Goal: Task Accomplishment & Management: Use online tool/utility

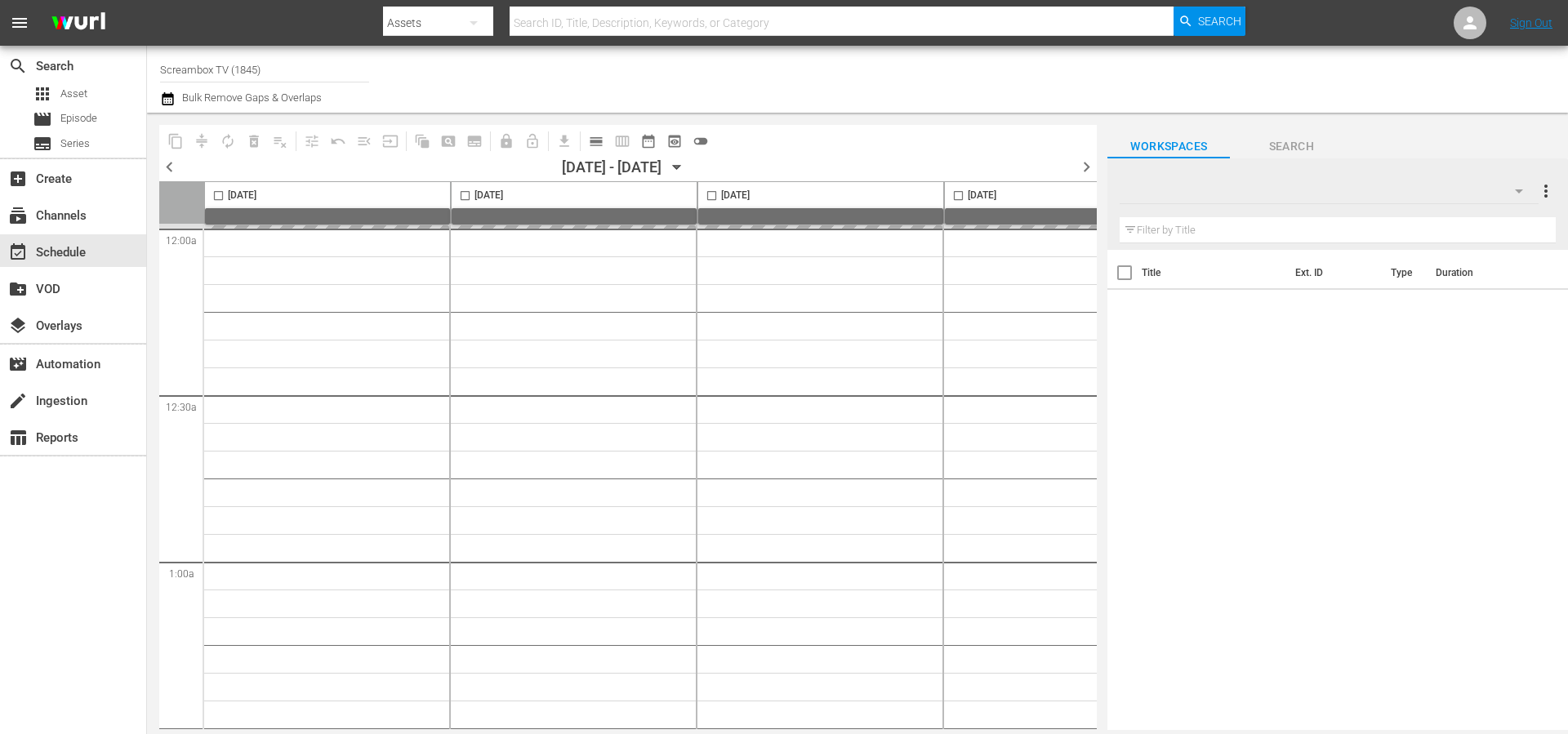
type input "Screambox TV (1845)"
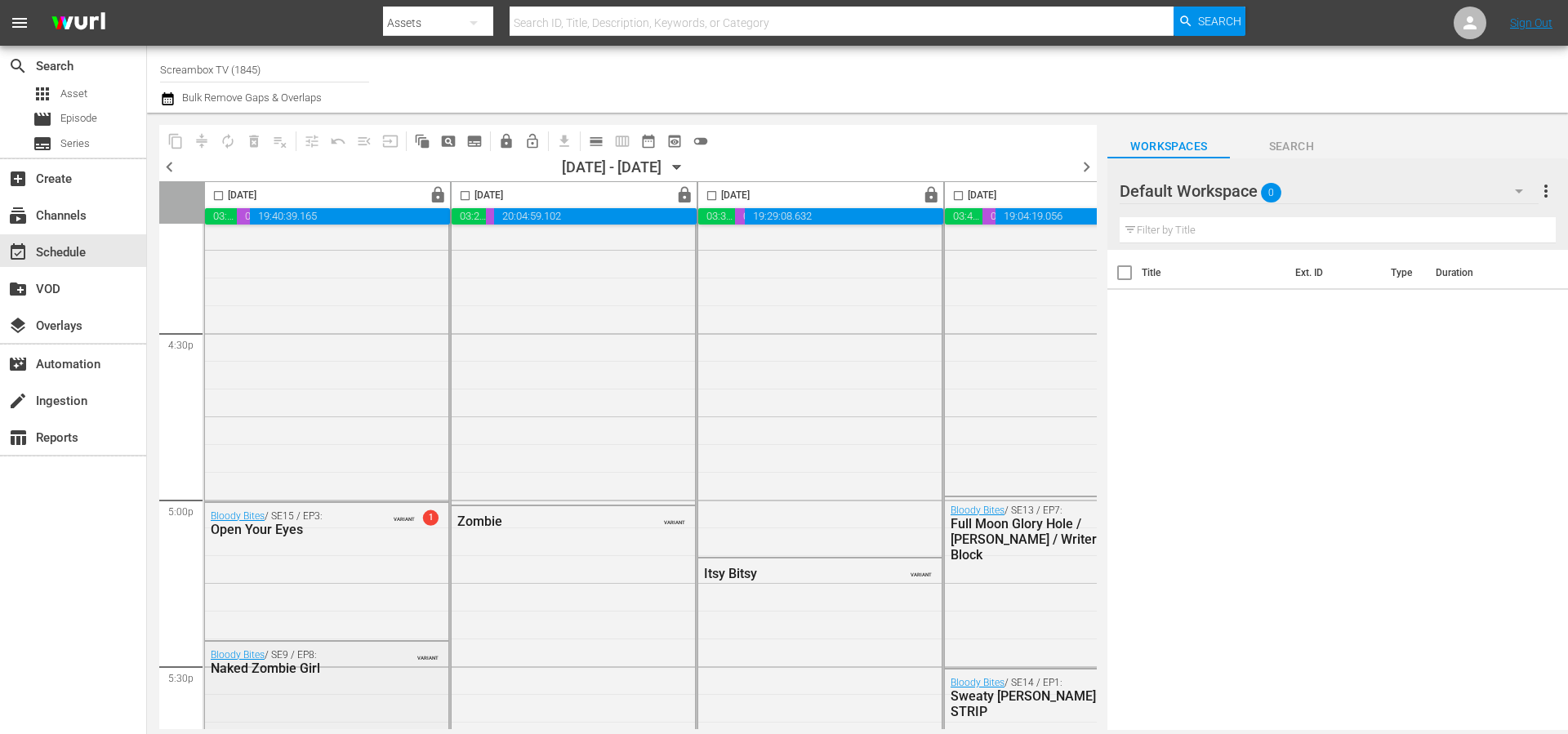
scroll to position [5537, 0]
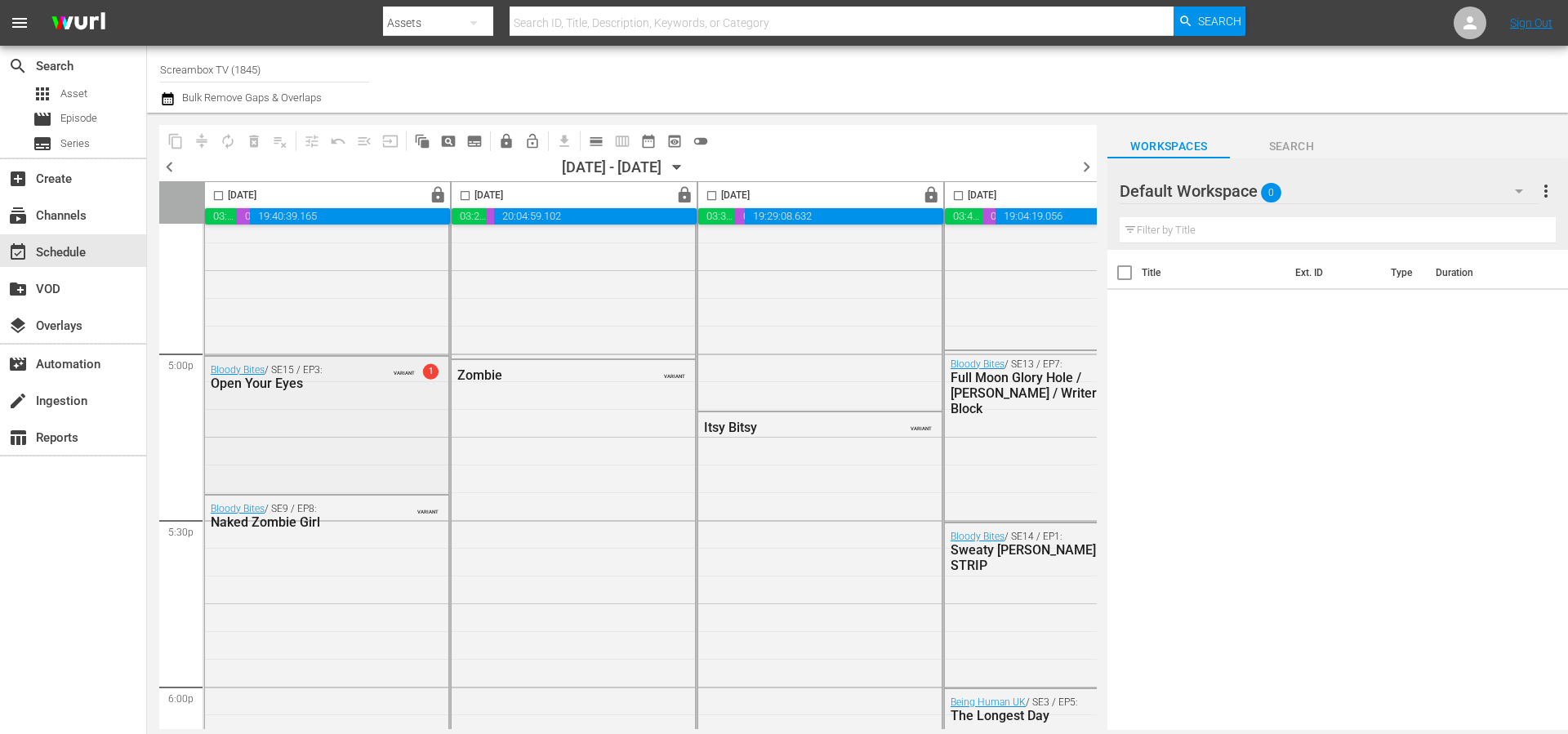
click at [429, 375] on span "1" at bounding box center [430, 371] width 16 height 16
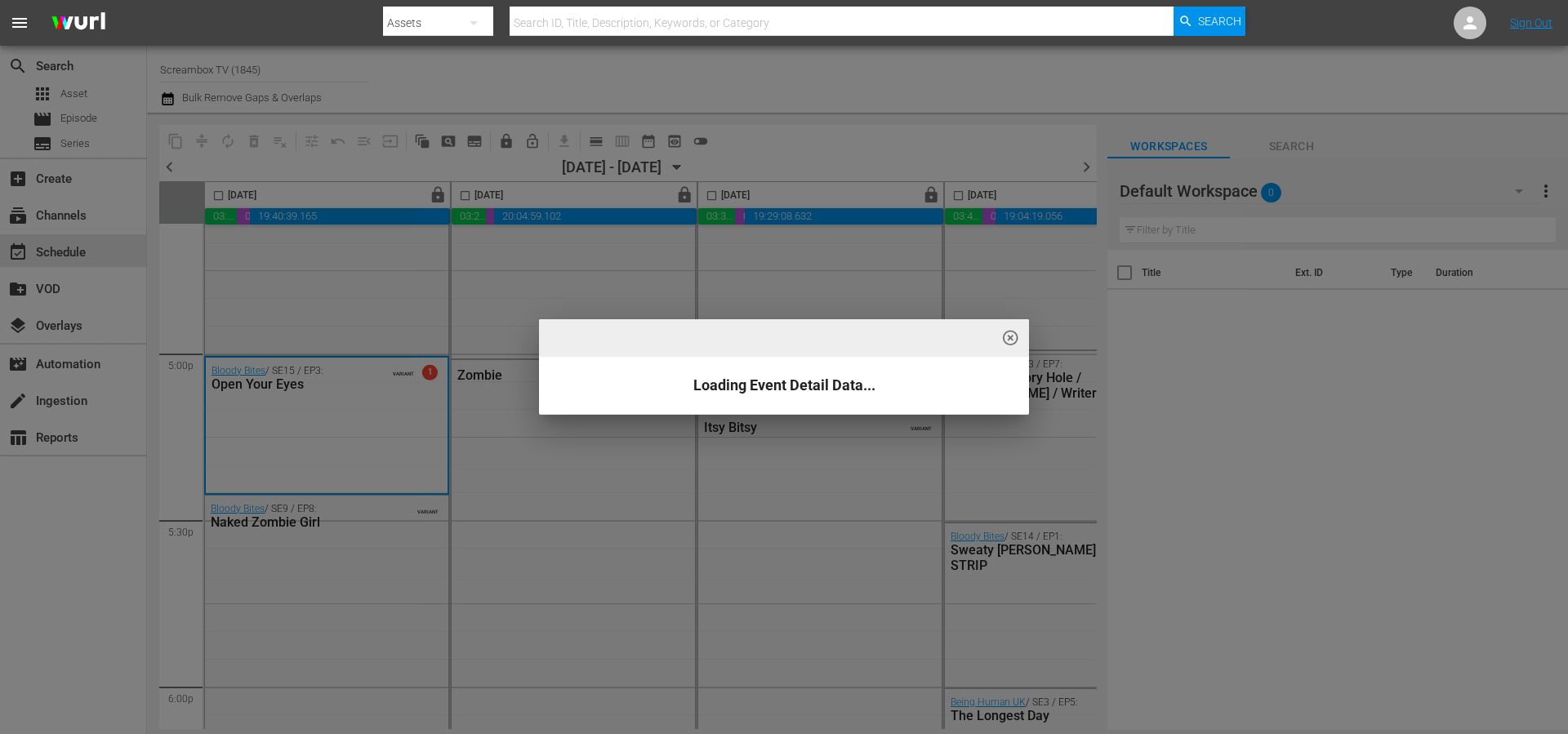
click at [1013, 339] on span "highlight_off_icon" at bounding box center [1011, 338] width 19 height 19
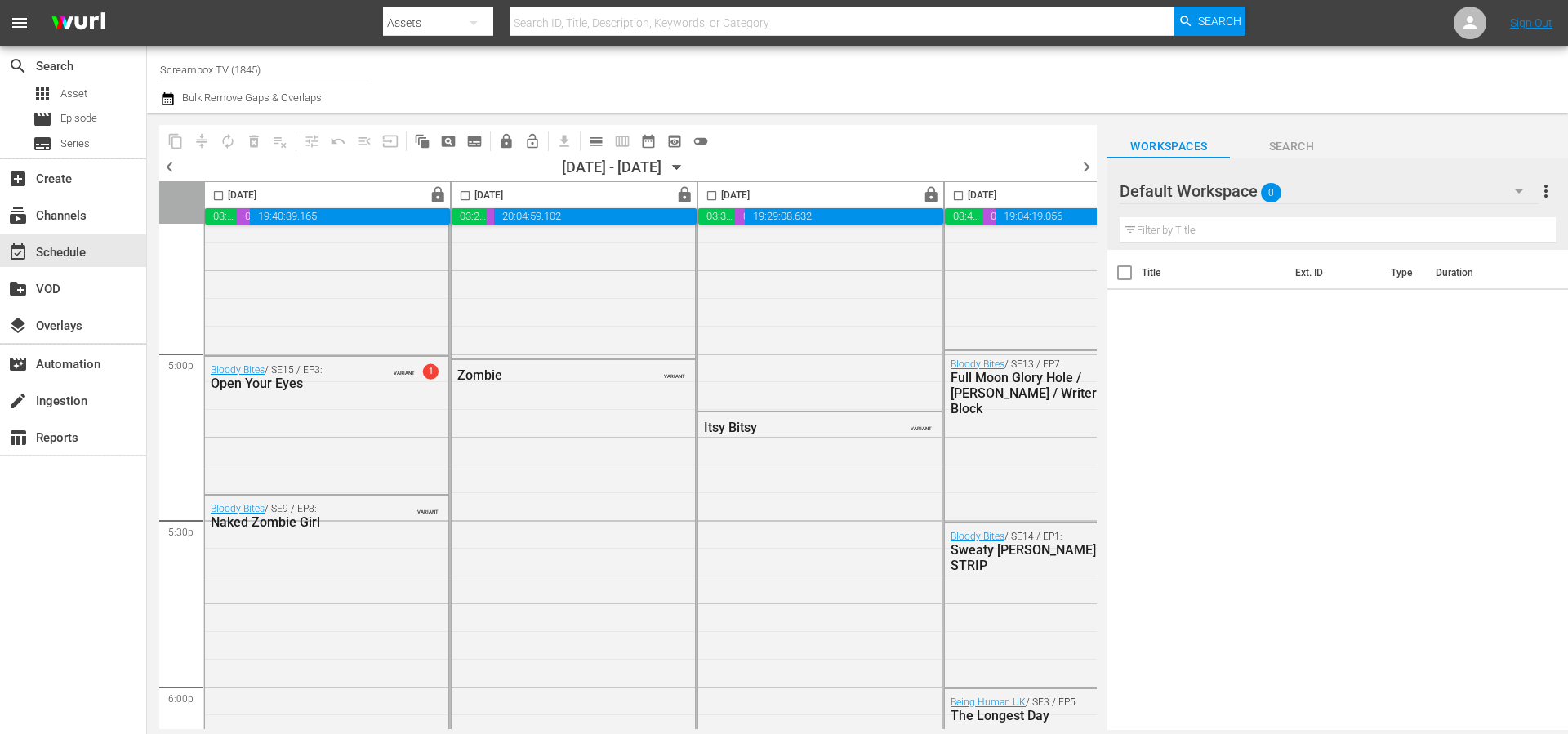
click at [1014, 336] on span "highlight_off_icon" at bounding box center [1011, 338] width 19 height 19
click at [50, 399] on div "create Ingestion" at bounding box center [45, 399] width 92 height 15
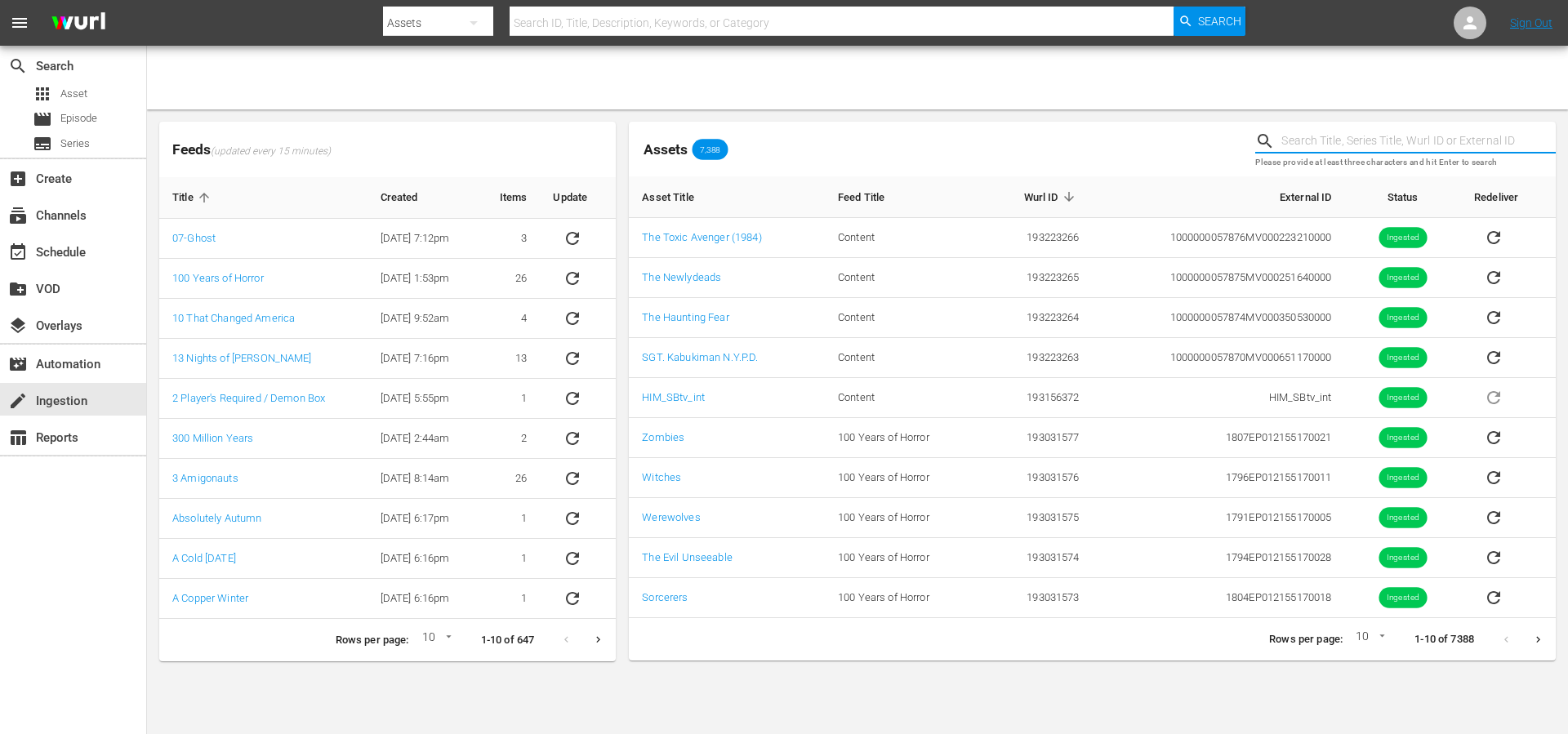
click at [1308, 144] on input "text" at bounding box center [1419, 141] width 274 height 24
type input "open your eyes"
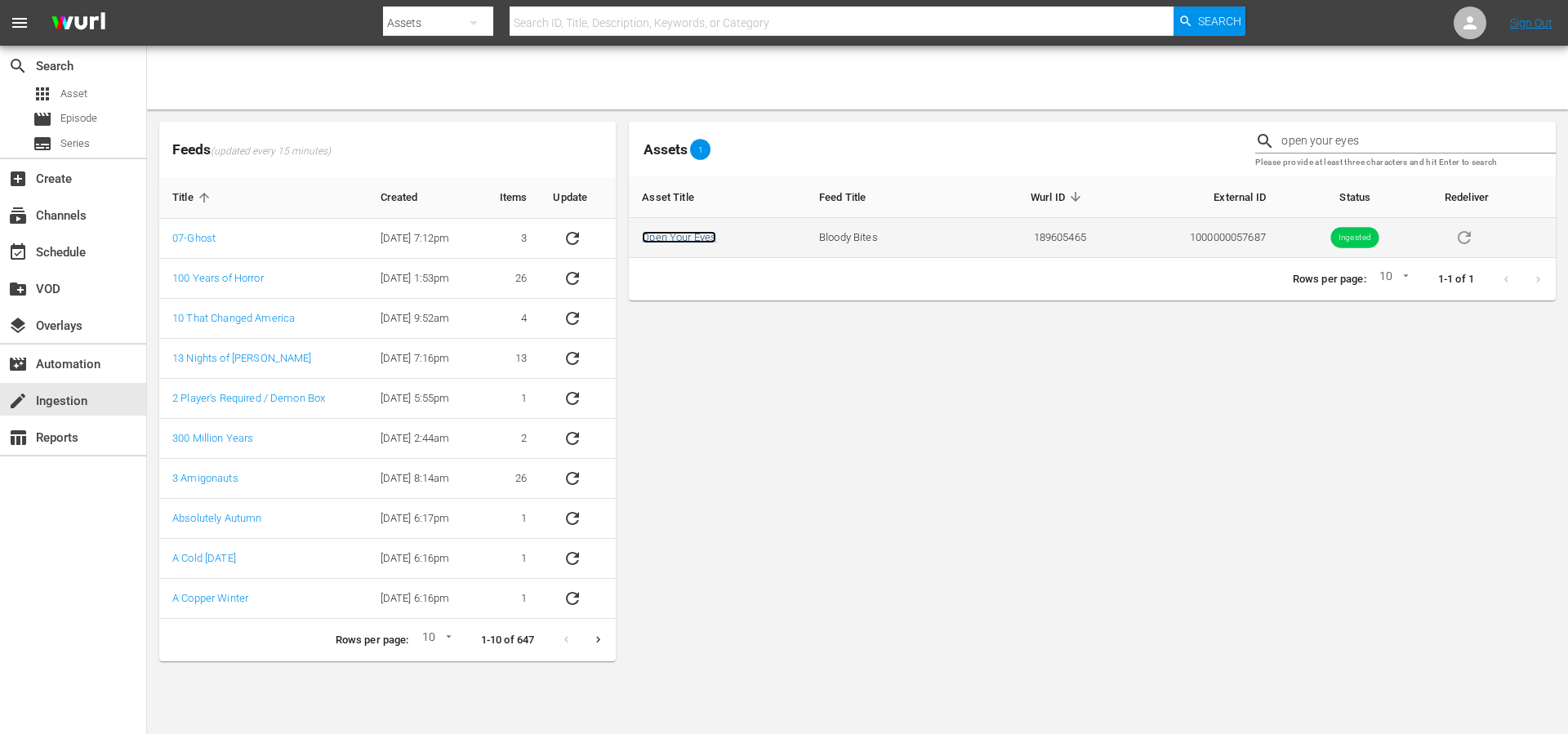
click at [695, 238] on link "Open Your Eyes" at bounding box center [679, 236] width 74 height 12
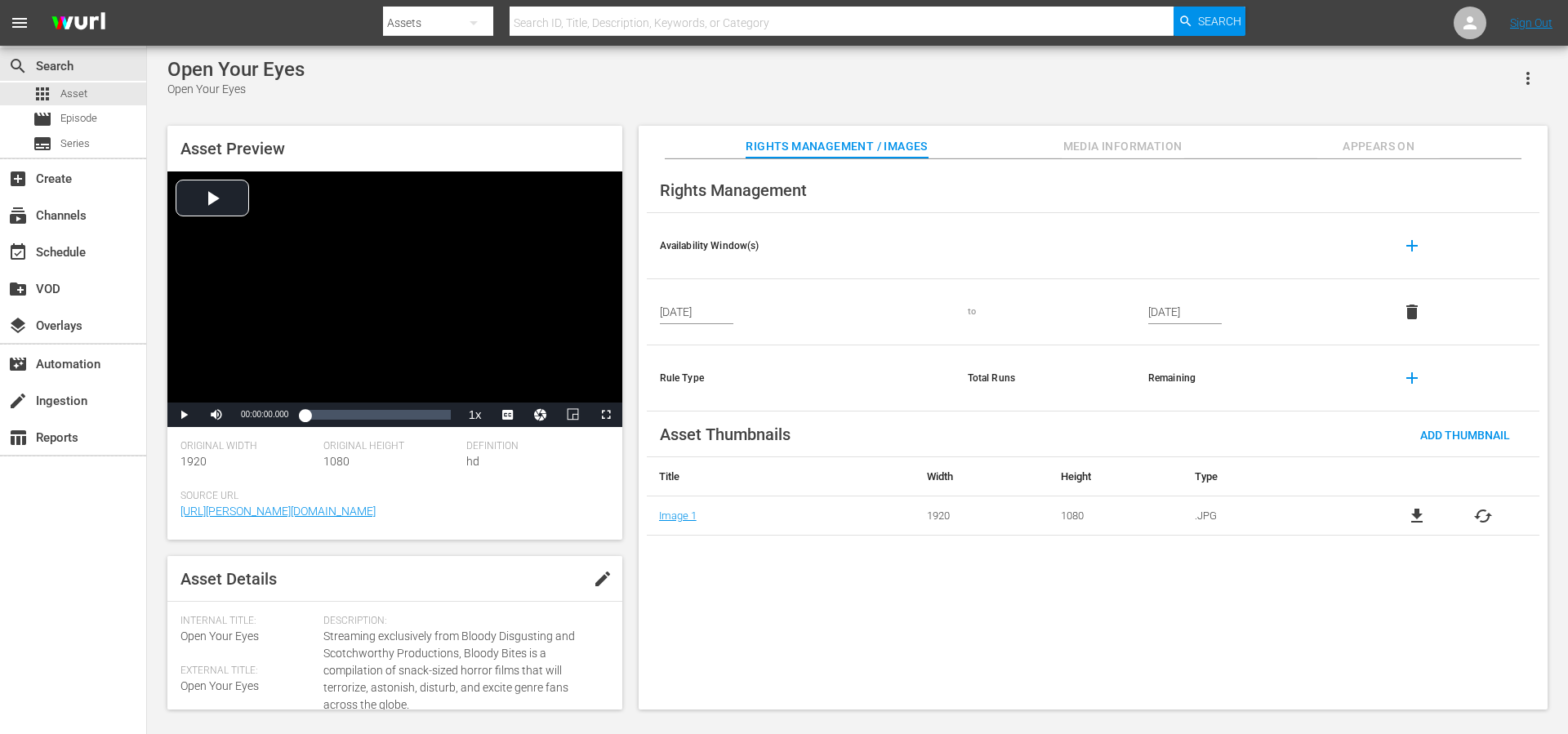
click at [695, 313] on input "Sep 26, 2025" at bounding box center [696, 311] width 73 height 24
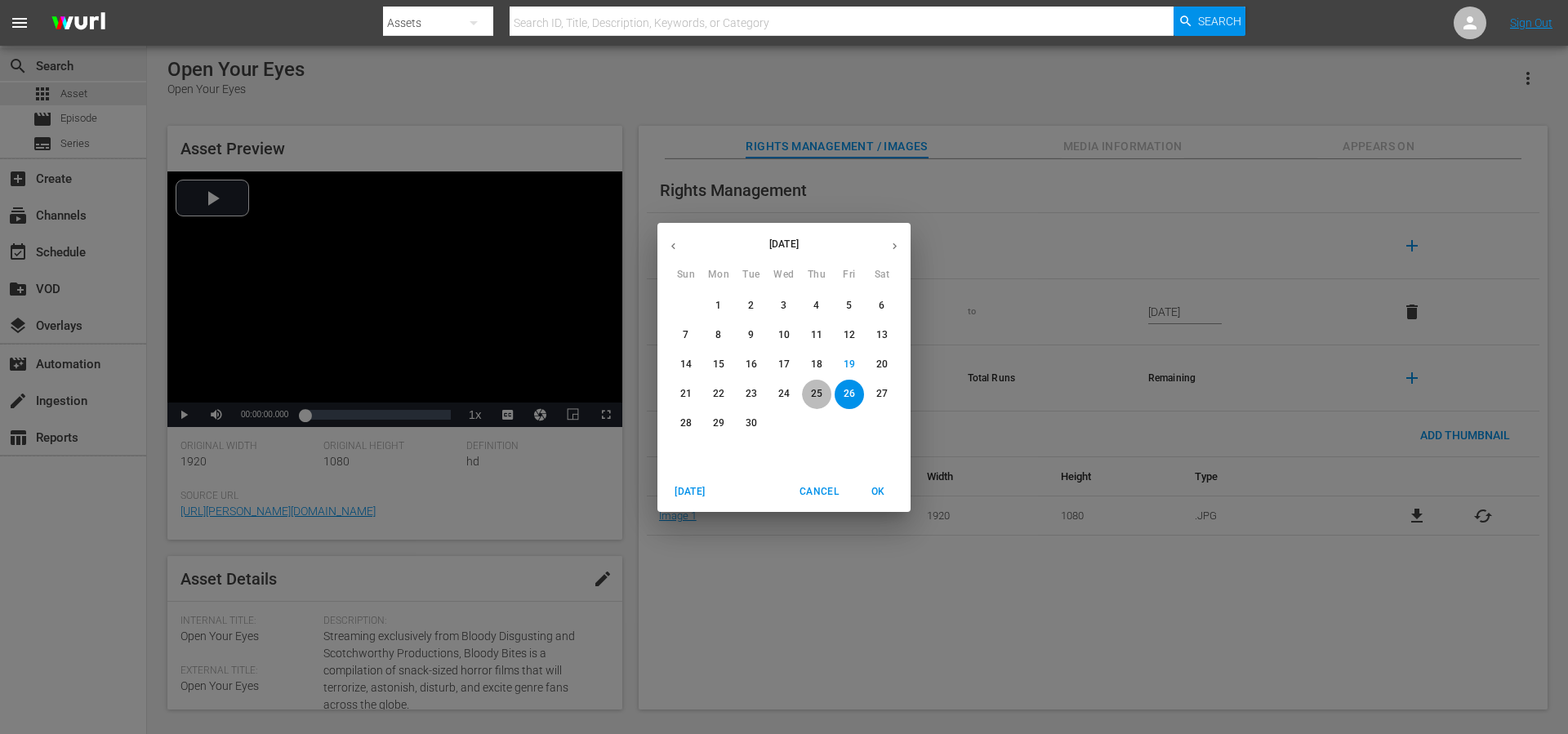
click at [818, 393] on p "25" at bounding box center [817, 393] width 11 height 14
type input "Sep 25, 2025"
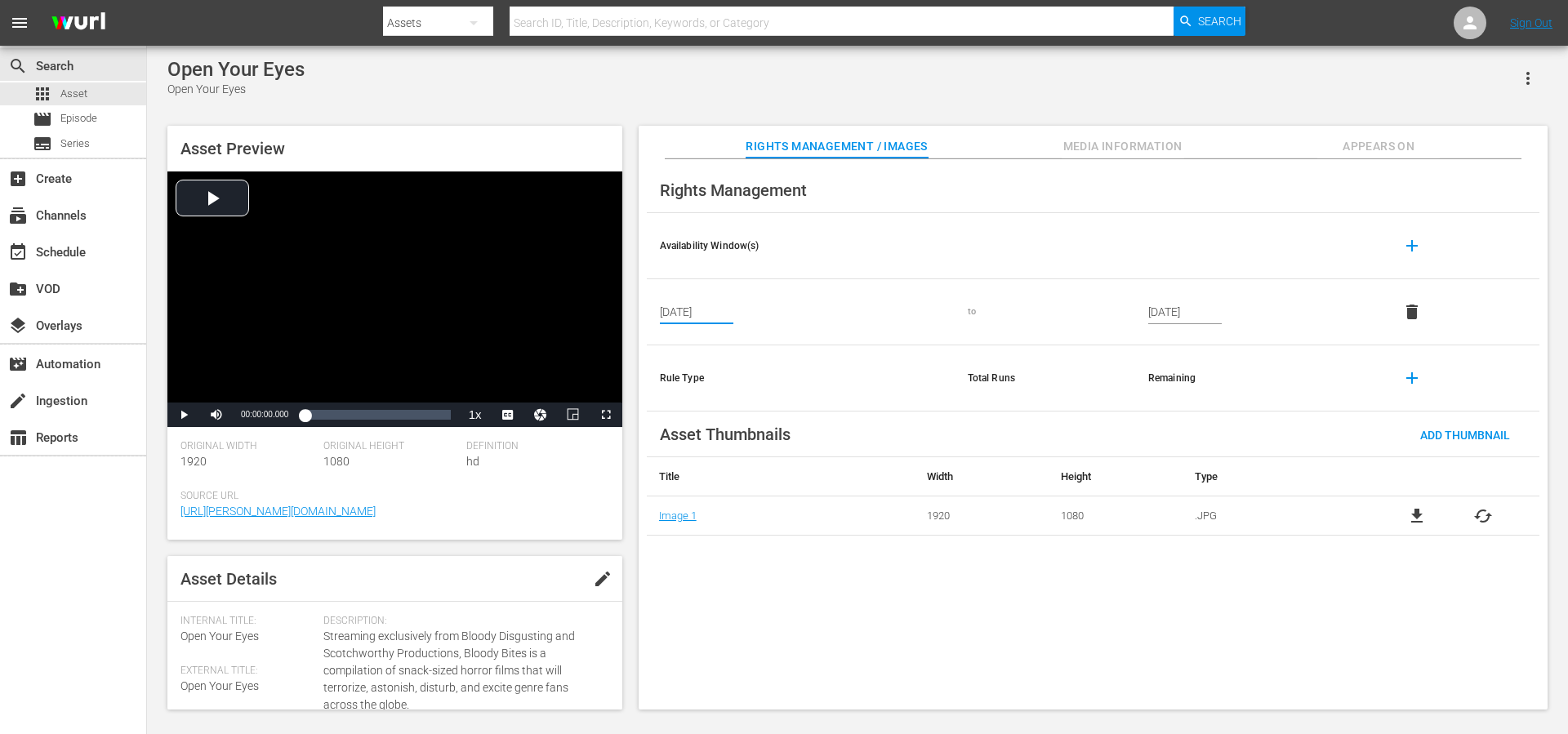
click at [1114, 142] on span "Media Information" at bounding box center [1123, 146] width 122 height 20
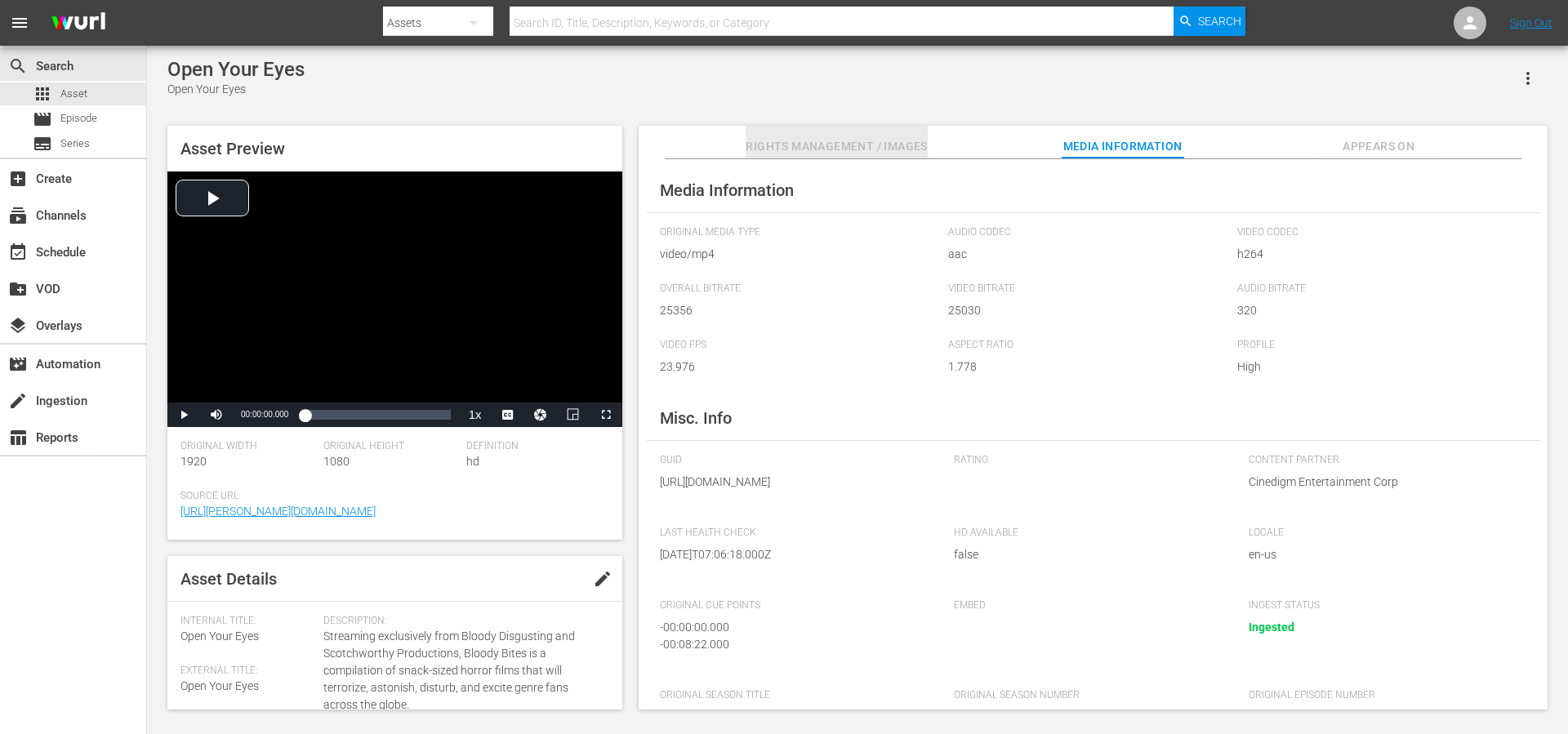
click at [895, 142] on span "Rights Management / Images" at bounding box center [836, 146] width 182 height 20
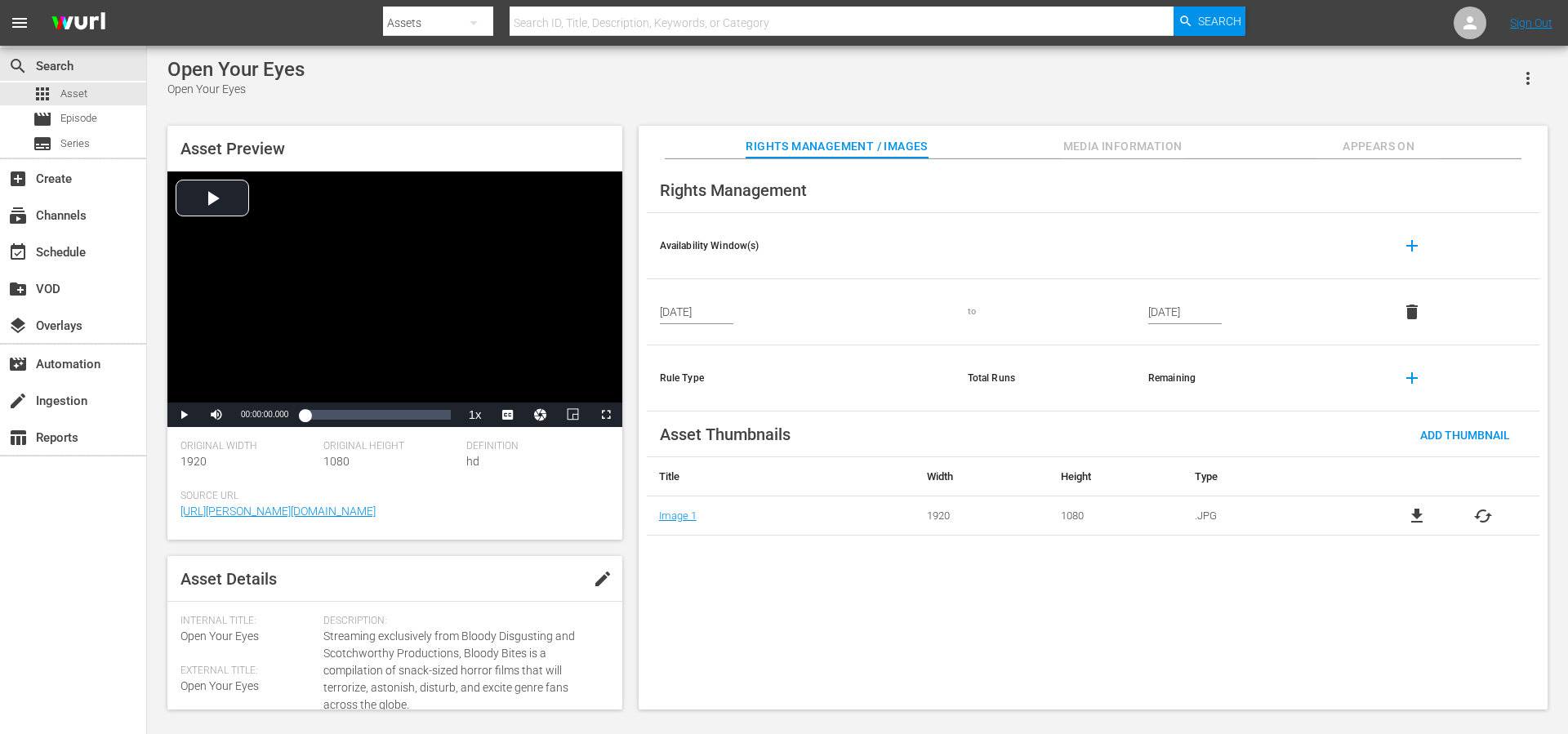
click at [874, 583] on div "Rights Management Availability Window(s) add Sep 25, 2025 to Sep 24, 2035 delet…" at bounding box center [1093, 435] width 909 height 550
click at [1187, 147] on div "Rights Management / Images Media Information Appears On" at bounding box center [1093, 142] width 827 height 32
click at [1128, 146] on span "Media Information" at bounding box center [1123, 146] width 122 height 20
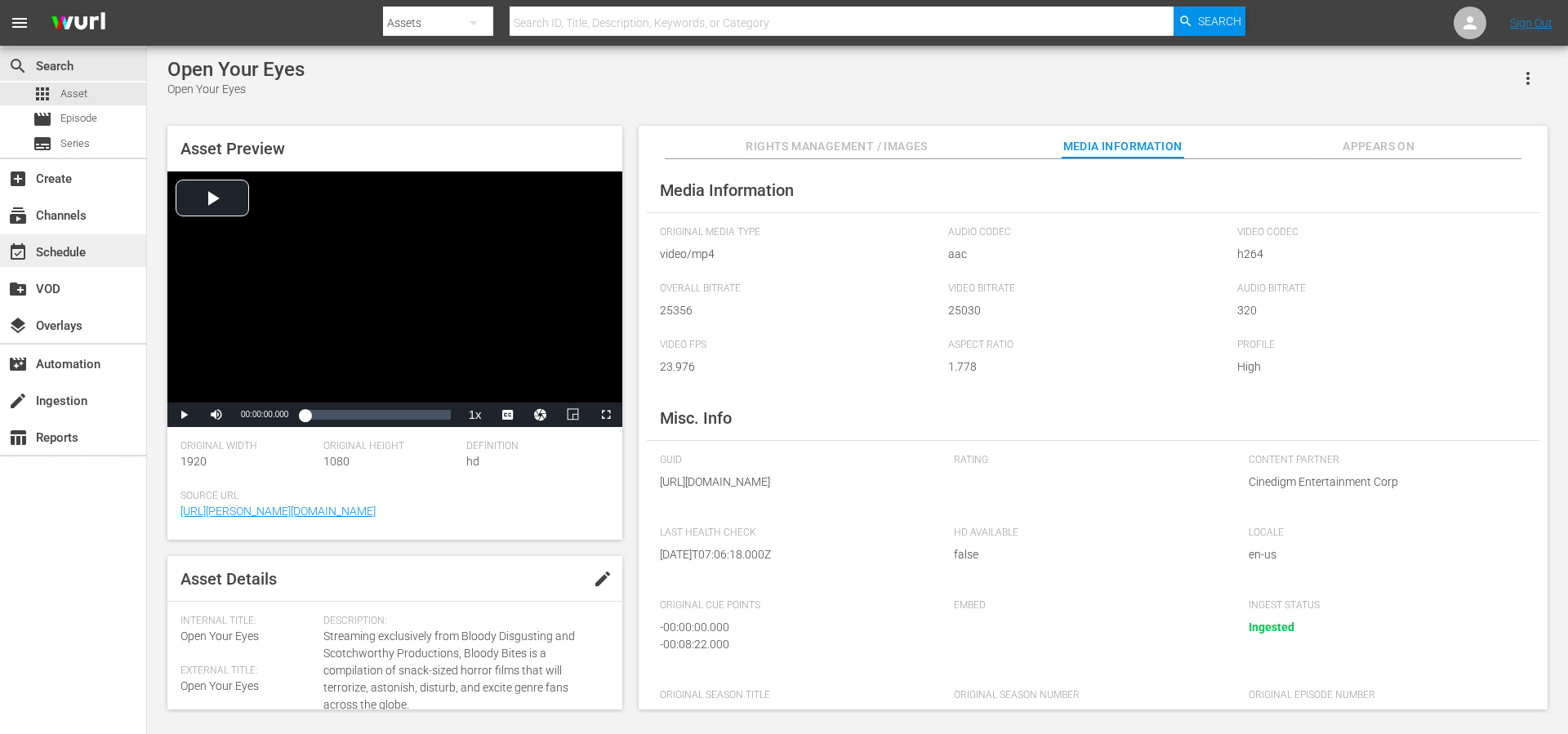
click at [60, 248] on div "event_available Schedule" at bounding box center [45, 250] width 92 height 15
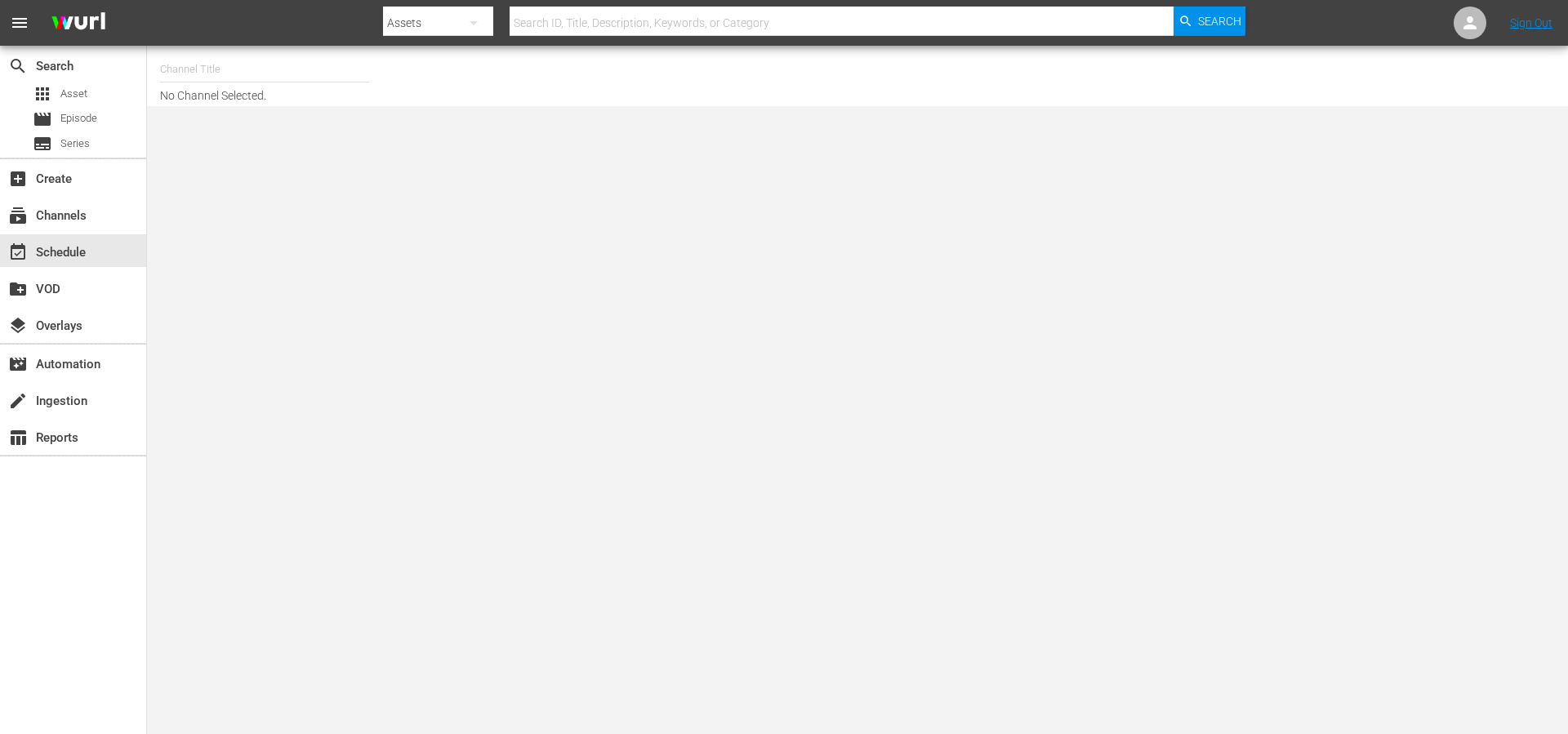
click at [204, 71] on input "text" at bounding box center [264, 70] width 209 height 39
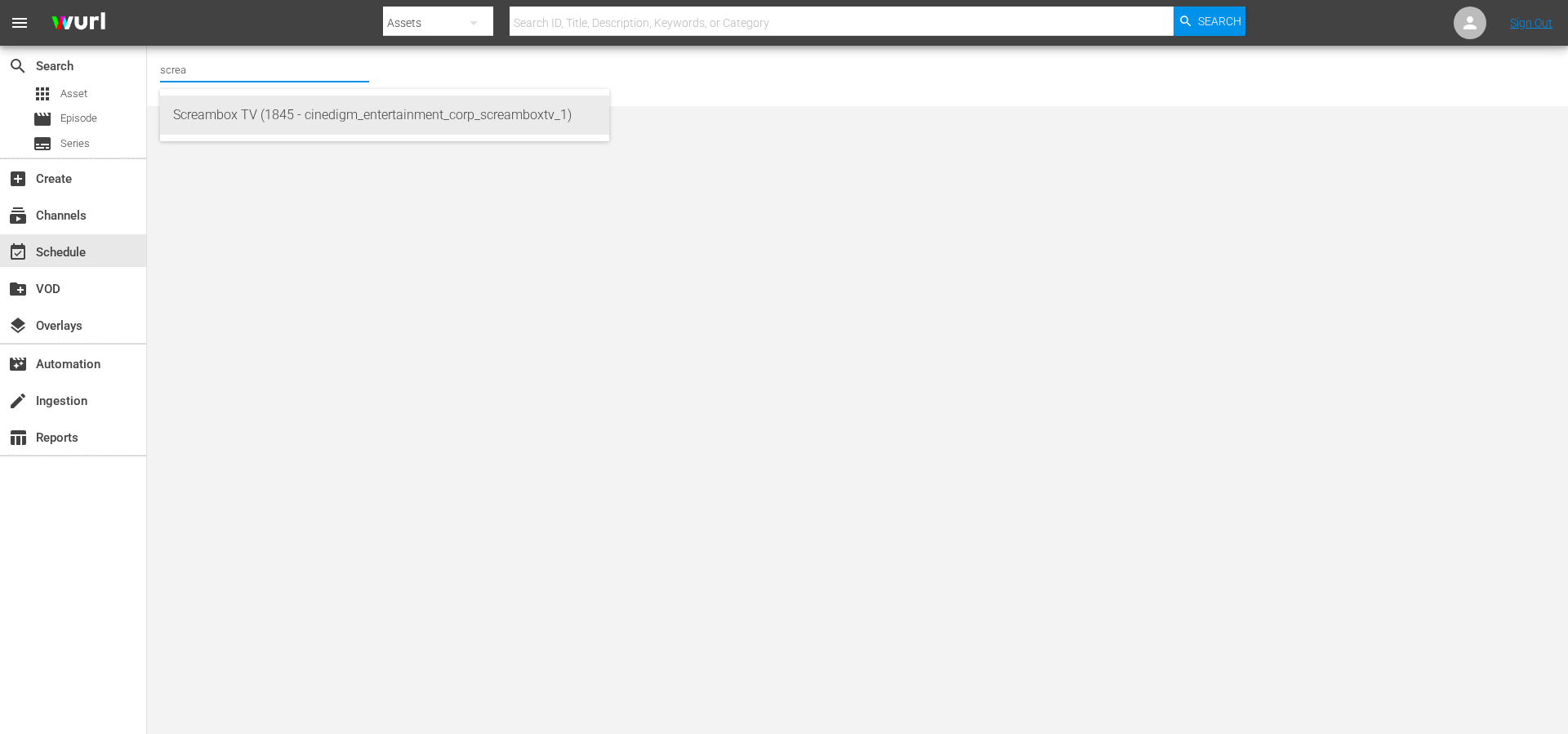
click at [234, 109] on div "Screambox TV (1845 - cinedigm_entertainment_corp_screamboxtv_1)" at bounding box center [385, 115] width 423 height 39
type input "Screambox TV (1845 - cinedigm_entertainment_corp_screamboxtv_1)"
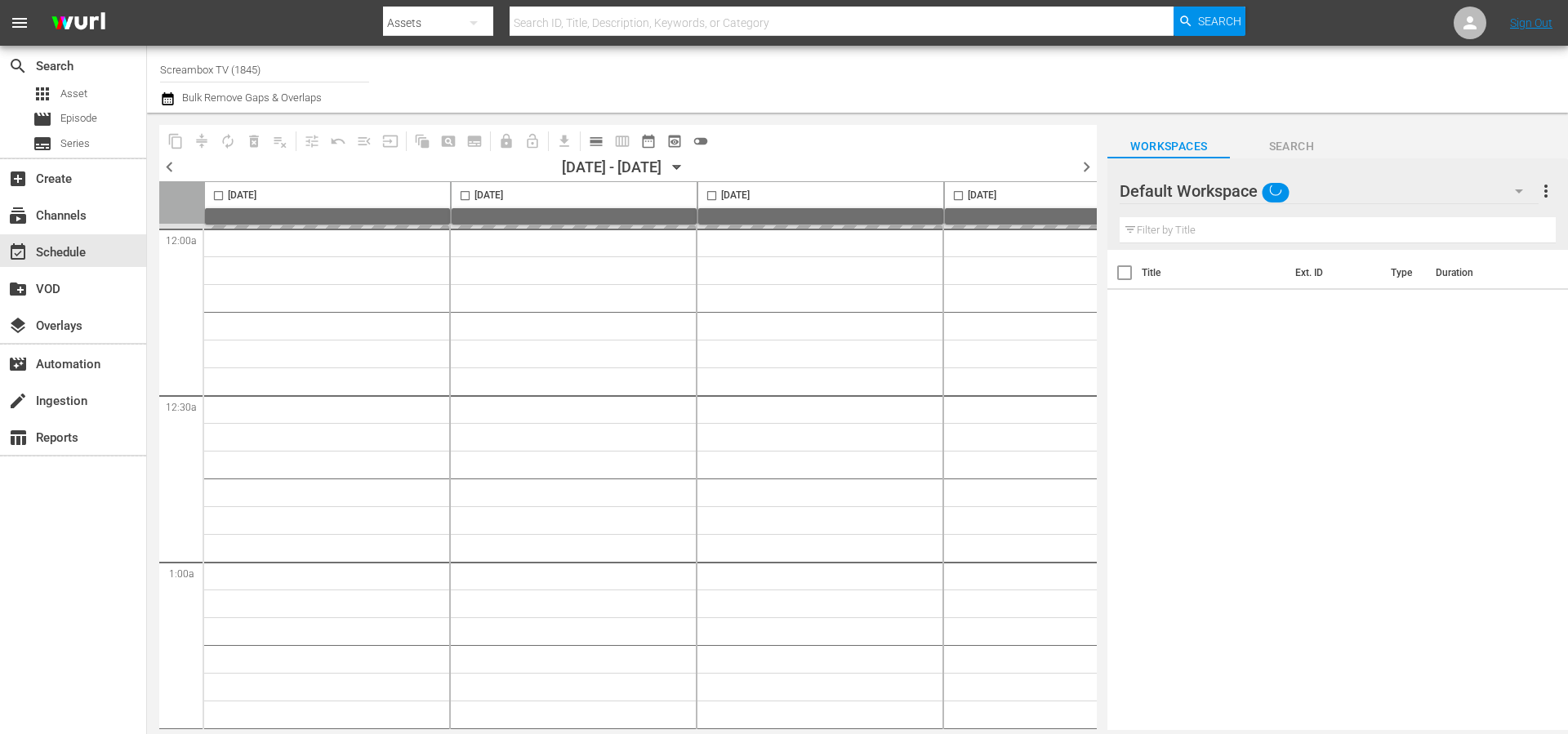
click at [1084, 169] on span "chevron_right" at bounding box center [1087, 167] width 20 height 20
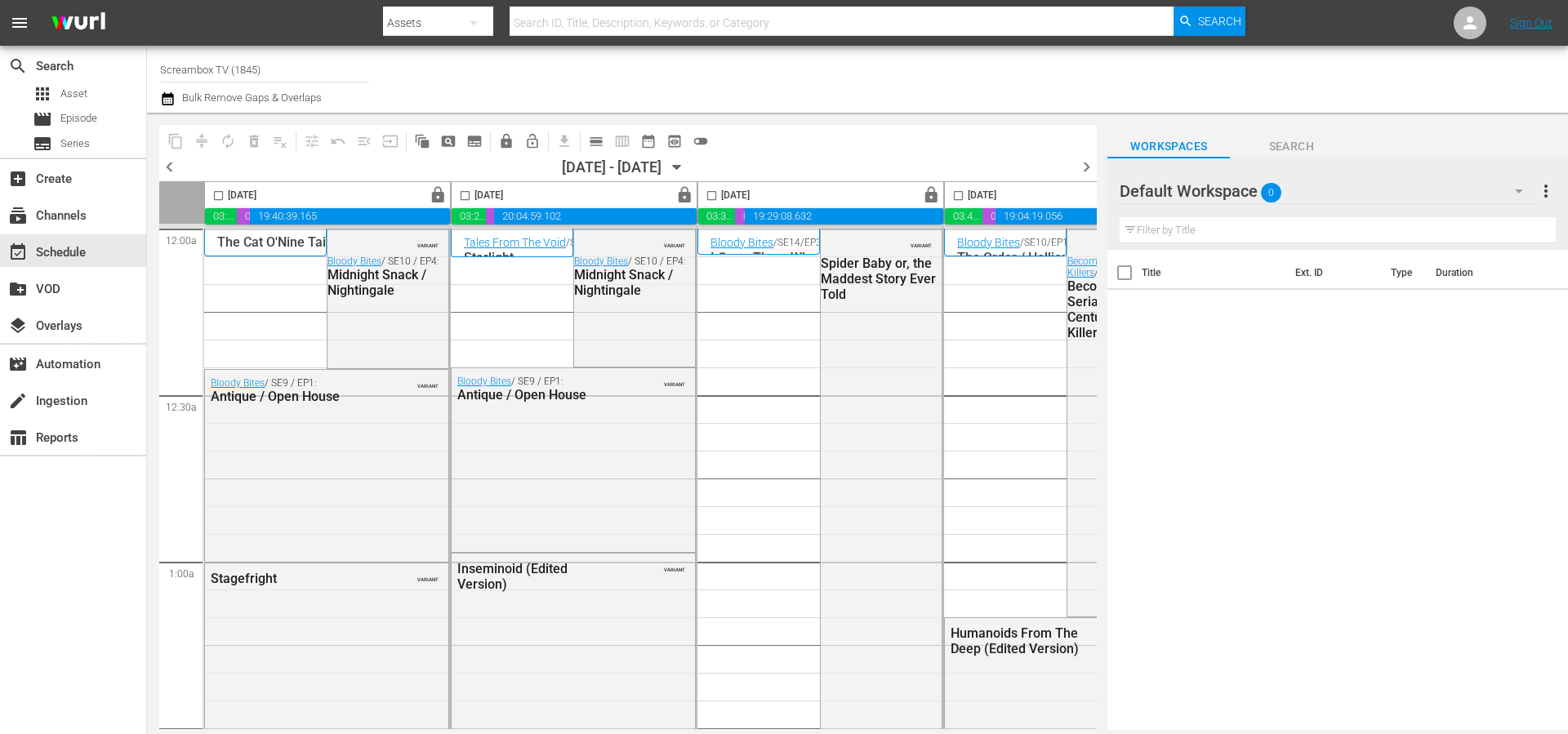
click at [203, 71] on input "Screambox TV (1845)" at bounding box center [264, 70] width 209 height 39
type input "bob"
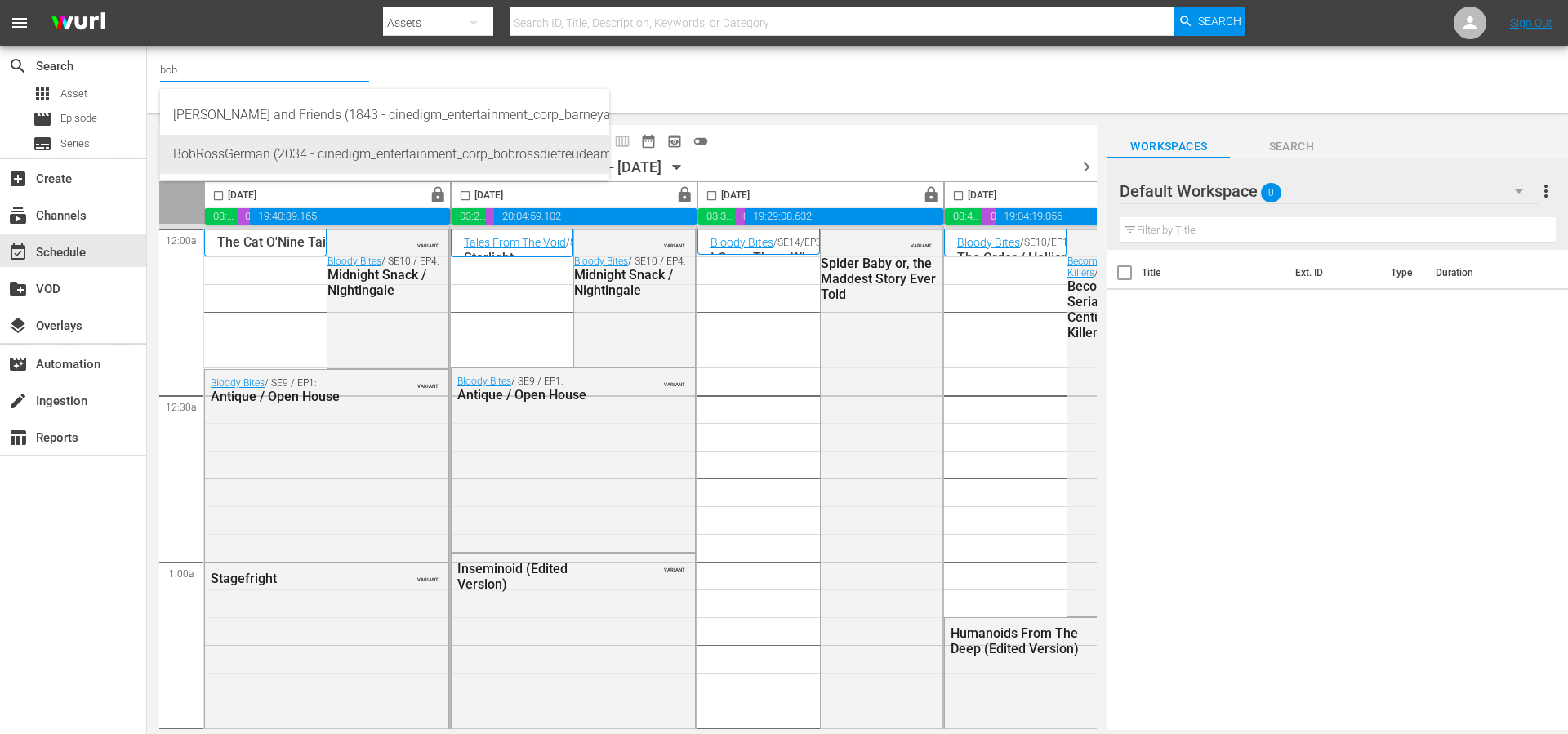
click at [315, 150] on div "BobRossGerman (2034 - cinedigm_entertainment_corp_bobrossdiefreudeammalen_1)" at bounding box center [385, 154] width 423 height 39
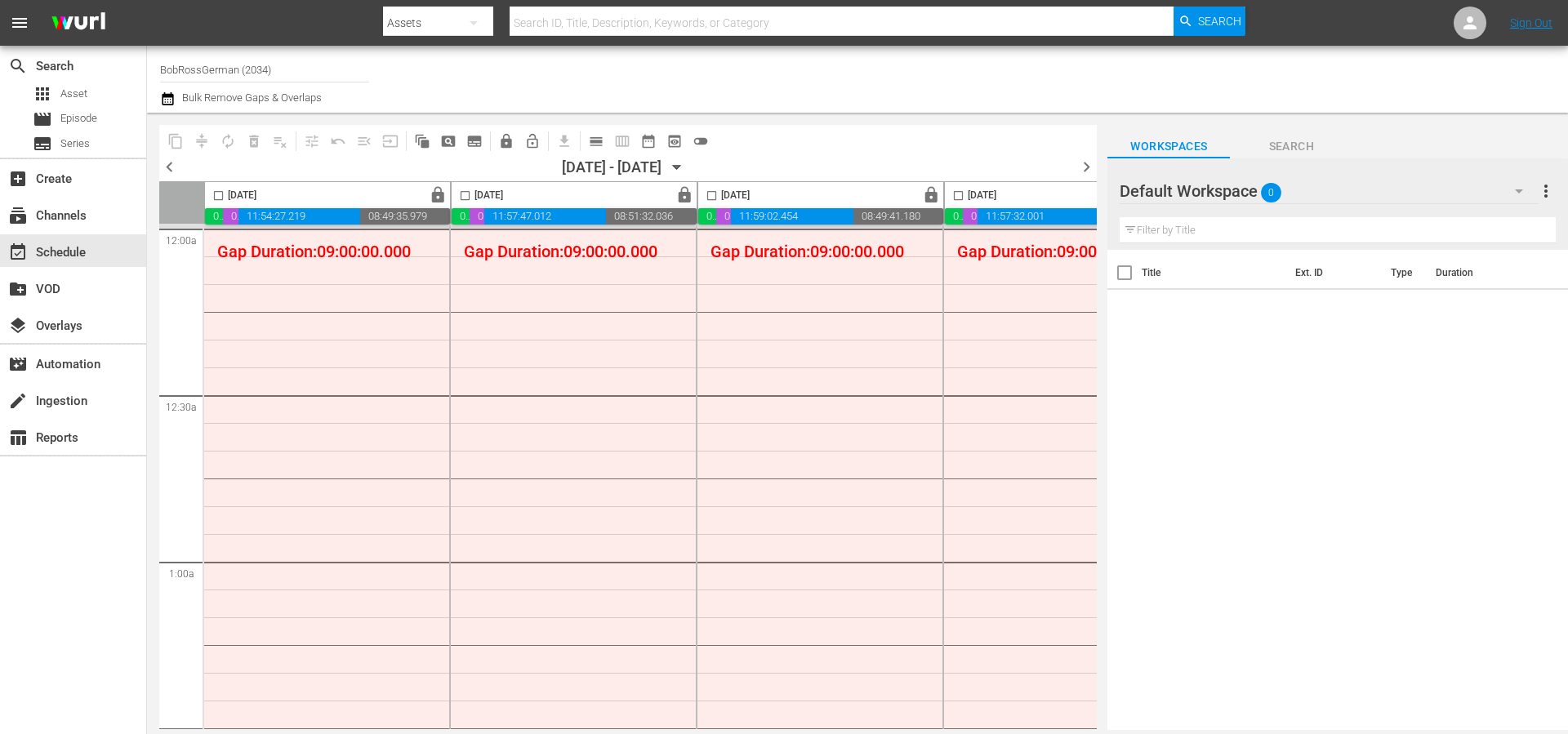
scroll to position [344, 0]
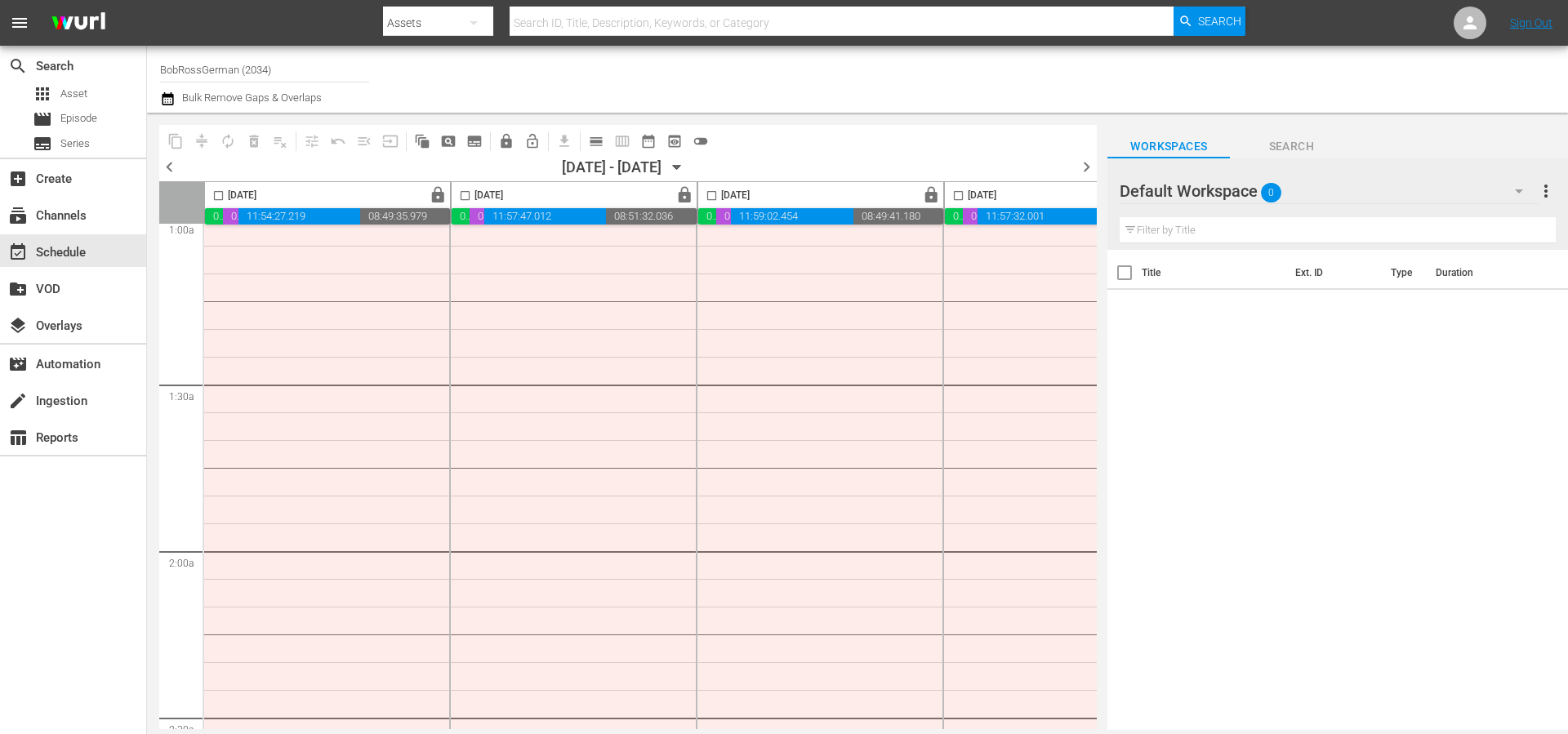
click at [172, 168] on span "chevron_left" at bounding box center [170, 167] width 20 height 20
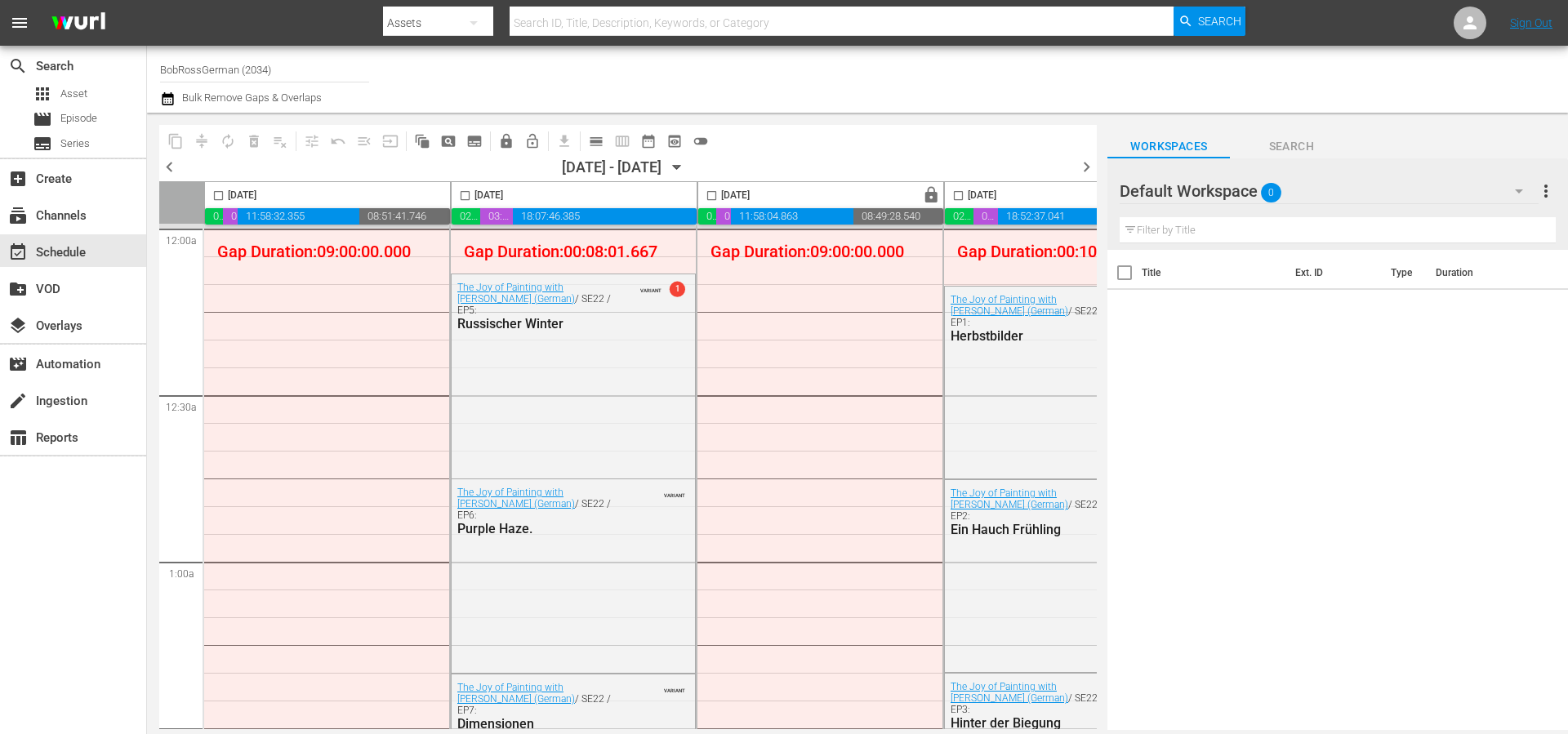
click at [171, 168] on span "chevron_left" at bounding box center [170, 167] width 20 height 20
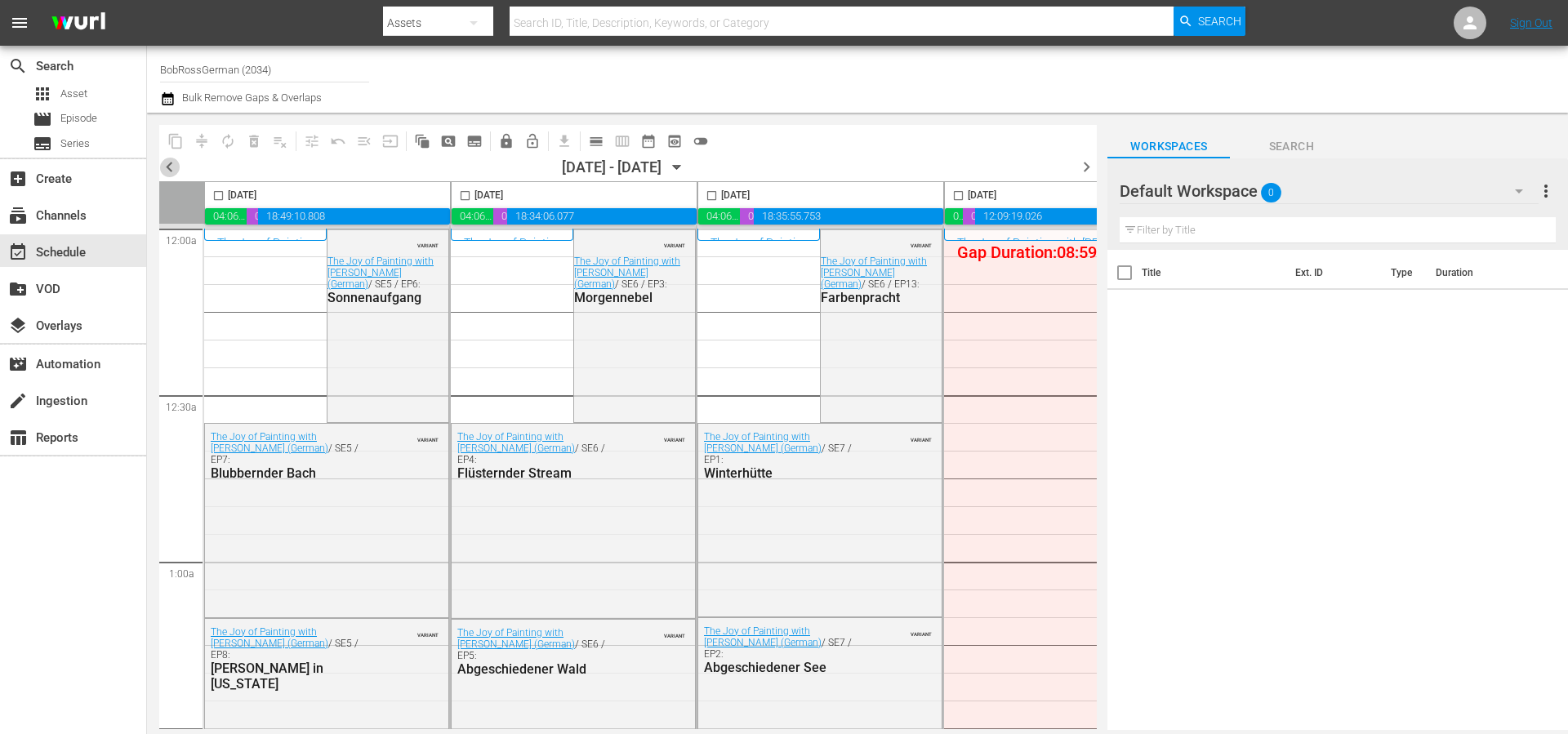
click at [177, 168] on span "chevron_left" at bounding box center [170, 167] width 20 height 20
